Goal: Transaction & Acquisition: Purchase product/service

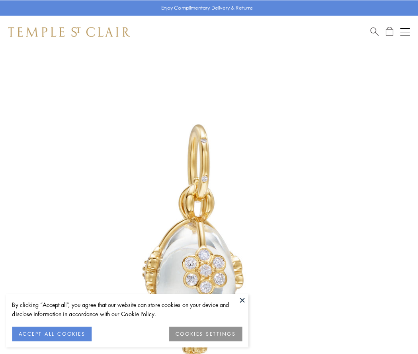
scroll to position [24, 0]
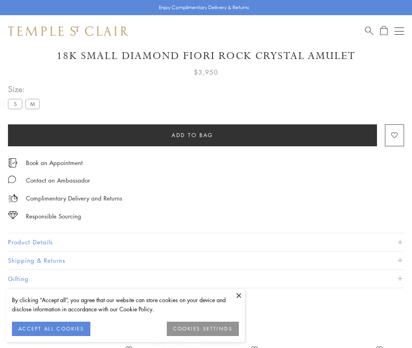
click at [192, 135] on span "Add to bag" at bounding box center [193, 135] width 42 height 9
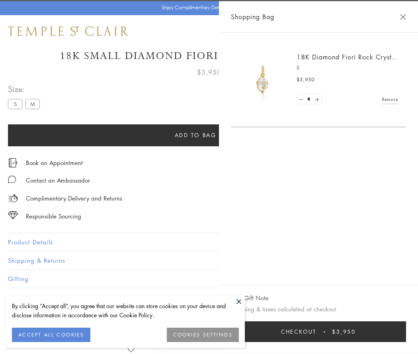
click at [321, 331] on button "Checkout $3,950" at bounding box center [318, 331] width 175 height 21
